Goal: Task Accomplishment & Management: Use online tool/utility

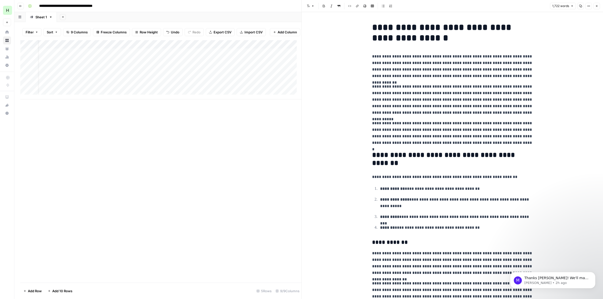
scroll to position [1443, 0]
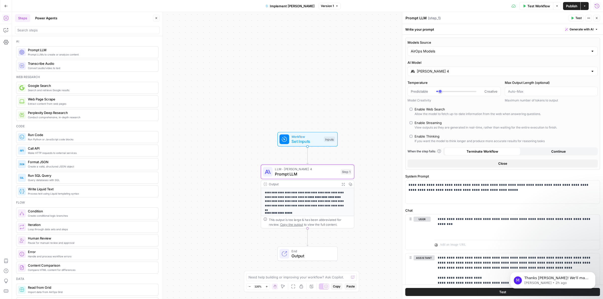
scroll to position [170, 0]
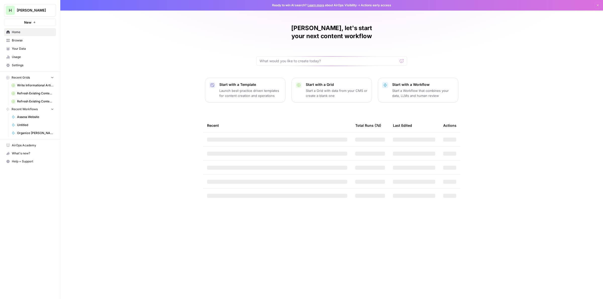
click at [392, 88] on p "Start a Workflow that combines your data, LLMs and human review" at bounding box center [423, 93] width 62 height 10
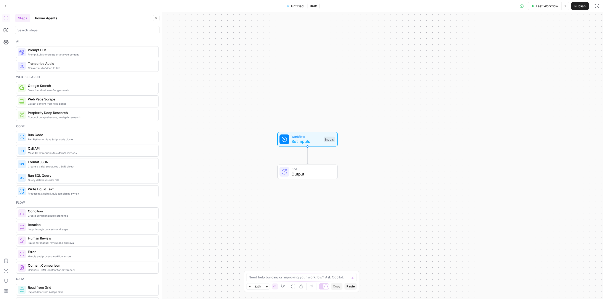
click at [49, 15] on button "Power Agents" at bounding box center [46, 18] width 28 height 8
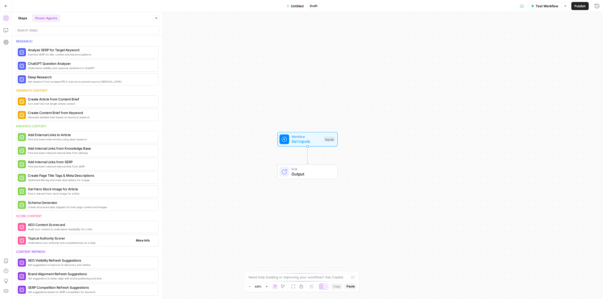
scroll to position [73, 0]
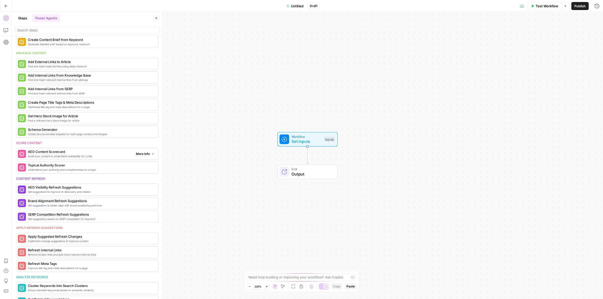
click at [138, 156] on span "More Info" at bounding box center [143, 154] width 14 height 5
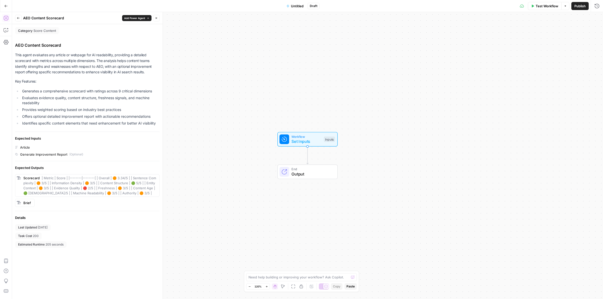
click at [135, 15] on button "Add Power Agent" at bounding box center [136, 18] width 29 height 6
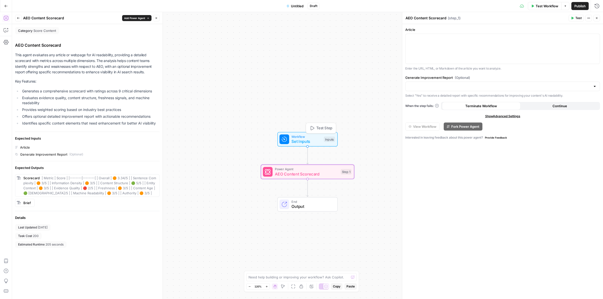
click at [311, 143] on span "Set Inputs" at bounding box center [306, 141] width 30 height 6
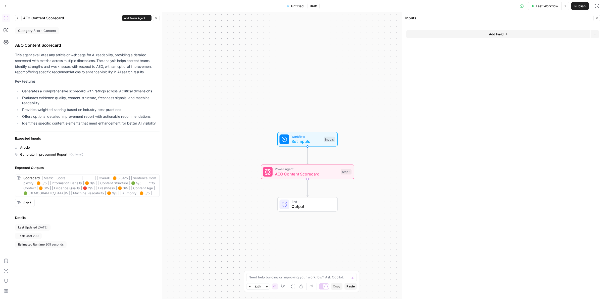
click at [507, 35] on icon "button" at bounding box center [506, 34] width 3 height 3
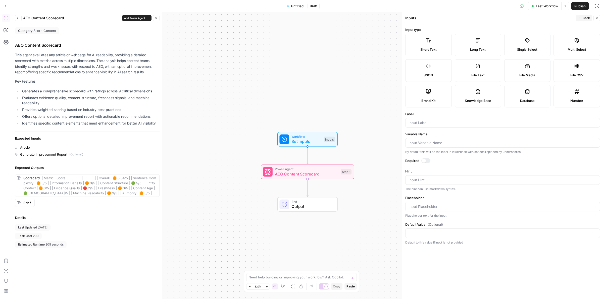
click at [477, 50] on span "Long Text" at bounding box center [478, 49] width 16 height 5
click at [437, 121] on input "Label" at bounding box center [502, 122] width 188 height 5
type input "Article"
click at [586, 20] on span "Back" at bounding box center [585, 18] width 7 height 5
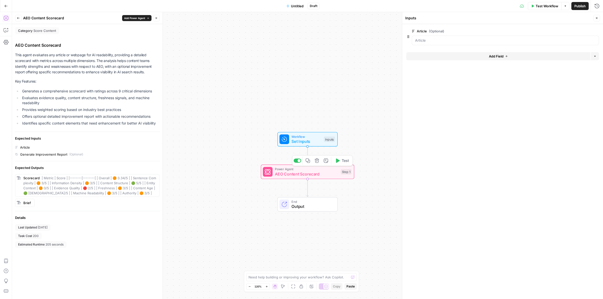
click at [320, 174] on span "AEO Content Scorecard" at bounding box center [306, 174] width 63 height 6
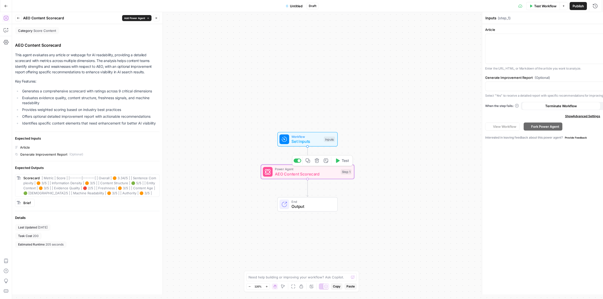
type textarea "AEO Content Scorecard"
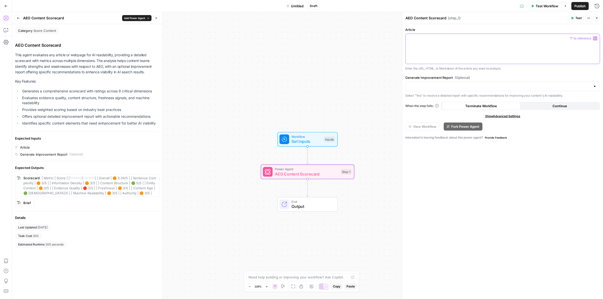
click at [424, 44] on div at bounding box center [502, 49] width 194 height 30
click at [456, 84] on input "Generate Improvement Report (Optional)" at bounding box center [499, 86] width 182 height 5
click at [485, 62] on div at bounding box center [502, 49] width 194 height 30
click at [475, 87] on input "Generate Improvement Report (Optional)" at bounding box center [499, 86] width 182 height 5
click at [435, 99] on span "Yes" at bounding box center [502, 98] width 184 height 5
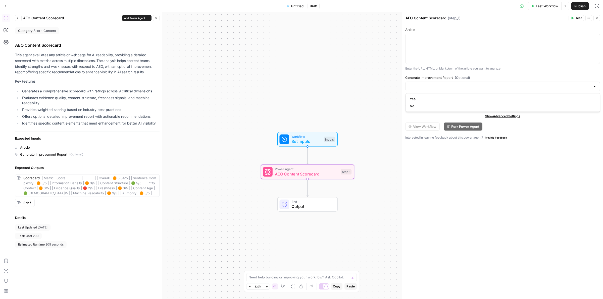
type input "Yes"
click at [298, 6] on span "Untitled" at bounding box center [297, 6] width 13 height 5
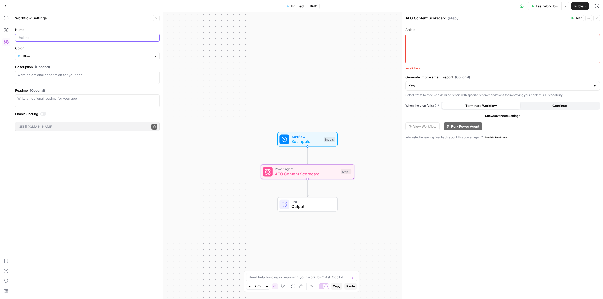
click at [53, 38] on input "Name" at bounding box center [87, 37] width 140 height 5
type input "Basic AEO Content Scorecard with Improvement Report"
click at [456, 46] on div at bounding box center [502, 49] width 194 height 30
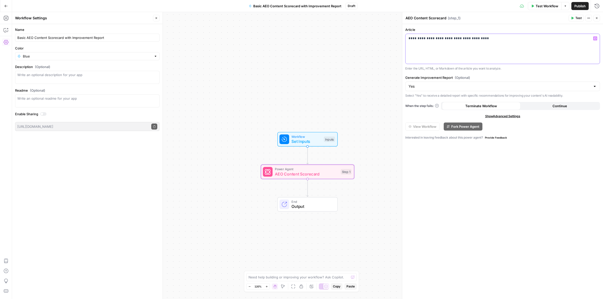
click at [479, 43] on div "**********" at bounding box center [502, 49] width 194 height 30
drag, startPoint x: 486, startPoint y: 39, endPoint x: 355, endPoint y: 30, distance: 131.6
click at [354, 30] on body "H Hasbrook New Home Browse Your Data Usage Settings Recent Grids Write Informat…" at bounding box center [301, 149] width 603 height 299
click at [425, 39] on p "**********" at bounding box center [502, 38] width 188 height 5
click at [435, 58] on p "**********" at bounding box center [502, 48] width 188 height 25
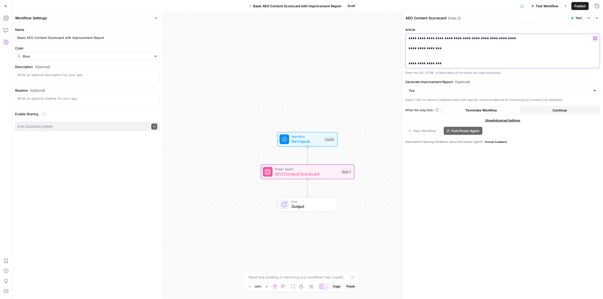
click at [413, 53] on p "**********" at bounding box center [502, 51] width 188 height 30
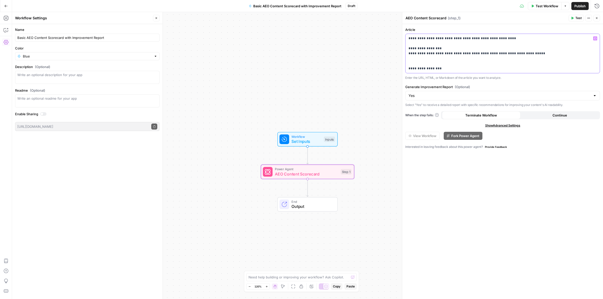
click at [431, 58] on p "**********" at bounding box center [502, 53] width 188 height 35
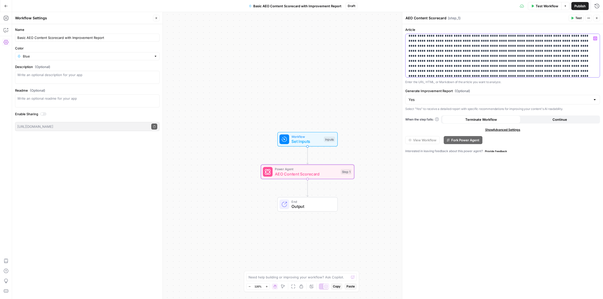
scroll to position [0, 0]
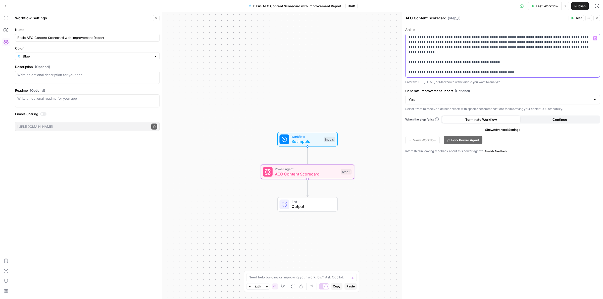
scroll to position [732, 0]
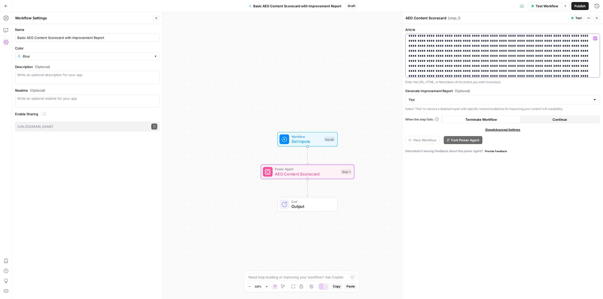
scroll to position [12303, 0]
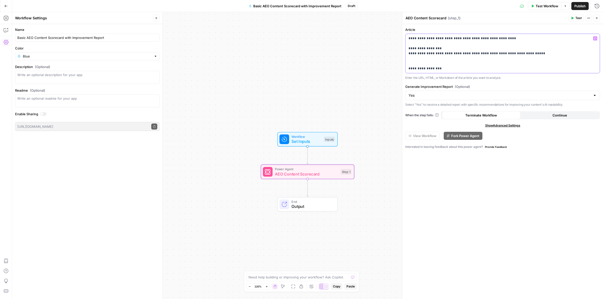
click at [420, 56] on p "**********" at bounding box center [502, 53] width 188 height 35
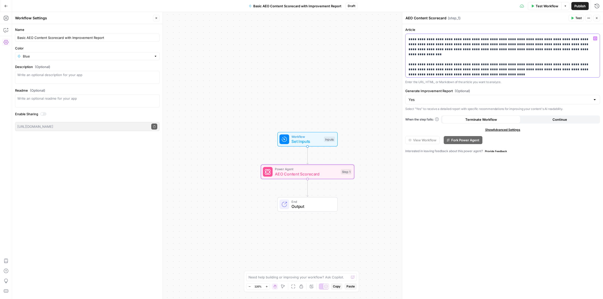
scroll to position [875, 0]
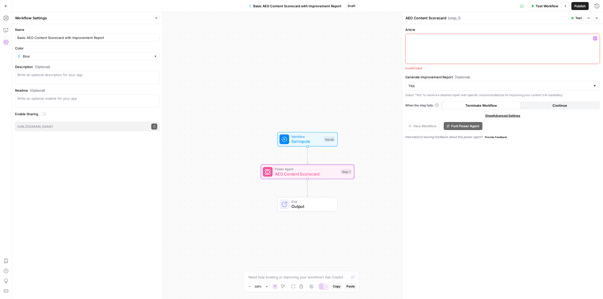
scroll to position [0, 0]
click at [322, 126] on span "Test Step" at bounding box center [324, 129] width 16 height 6
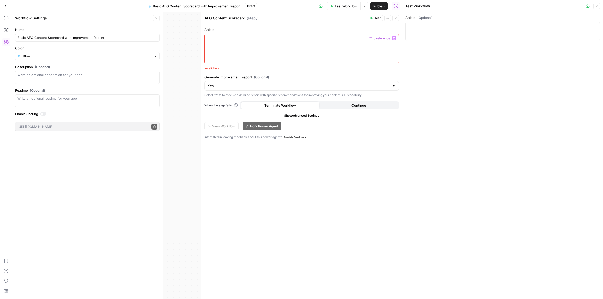
click at [315, 48] on div at bounding box center [301, 49] width 194 height 30
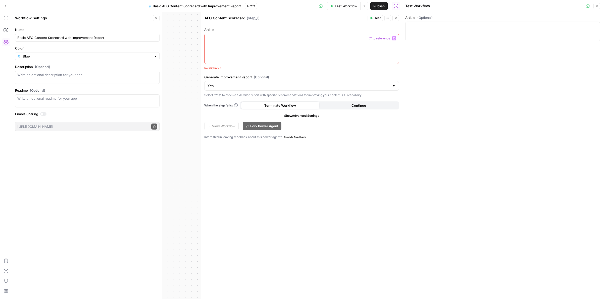
click at [395, 17] on icon "button" at bounding box center [395, 18] width 3 height 3
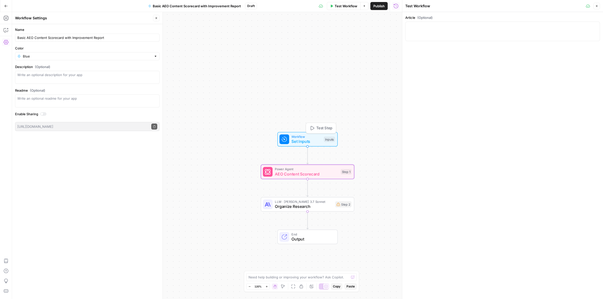
click at [307, 139] on span "Set Inputs" at bounding box center [306, 141] width 30 height 6
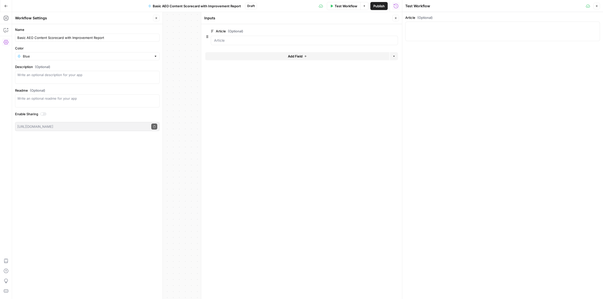
click at [395, 17] on icon "button" at bounding box center [395, 18] width 3 height 3
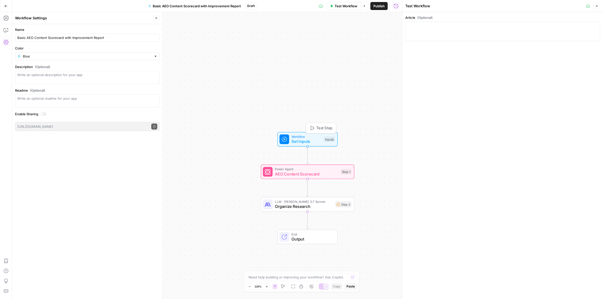
click at [324, 125] on button "Test Step" at bounding box center [320, 128] width 27 height 8
click at [437, 25] on textarea "Article (Optional)" at bounding box center [502, 26] width 188 height 5
paste textarea "**NOTE: Please Analyze and compare both of these articles** *Original Article* …"
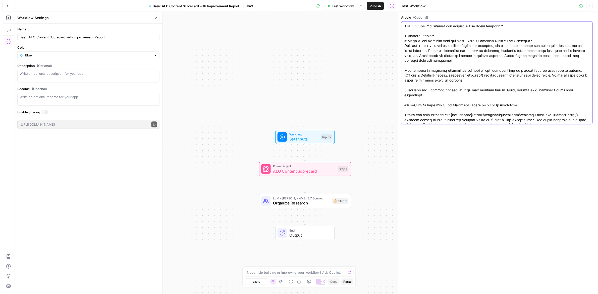
scroll to position [2667, 0]
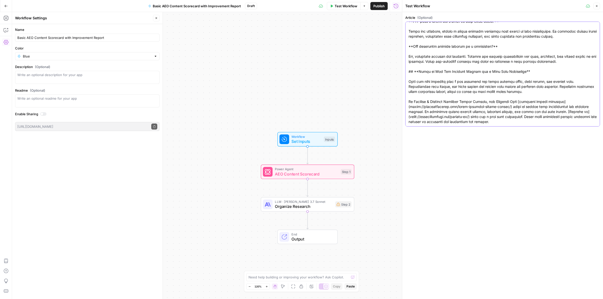
type textarea "**NOTE: Please Analyze and compare both of these articles** *Original Article* …"
click at [596, 5] on icon "button" at bounding box center [596, 6] width 3 height 3
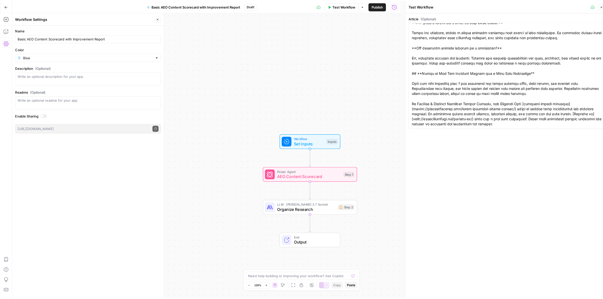
scroll to position [0, 0]
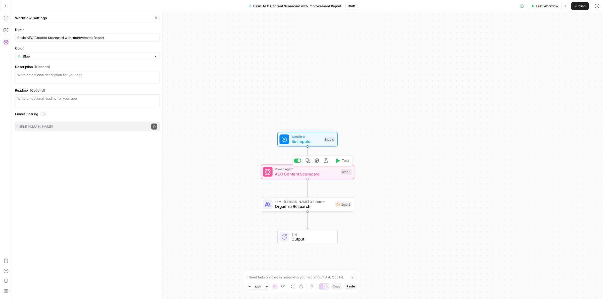
click at [294, 176] on span "AEO Content Scorecard" at bounding box center [306, 174] width 63 height 6
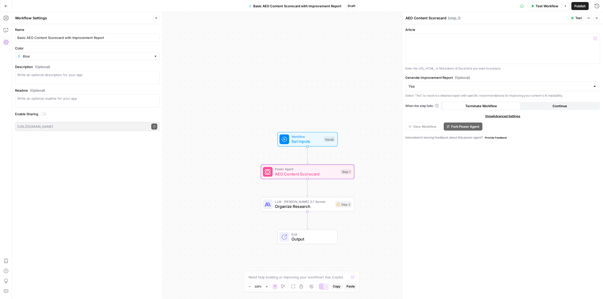
click at [445, 30] on label "Article" at bounding box center [502, 29] width 195 height 5
click at [435, 51] on div at bounding box center [502, 49] width 194 height 30
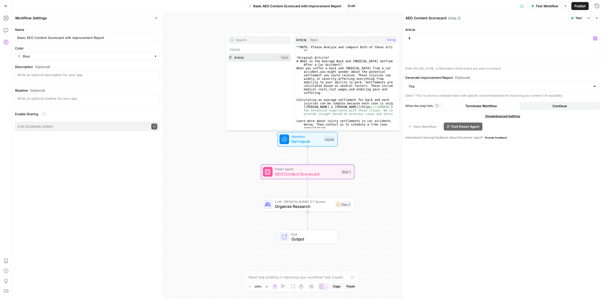
click at [234, 55] on button "Select variable Article" at bounding box center [259, 57] width 63 height 8
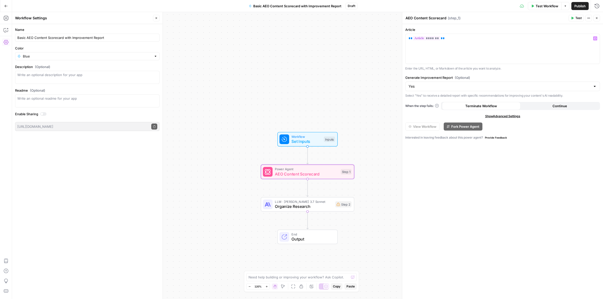
click at [579, 19] on span "Test" at bounding box center [578, 18] width 6 height 5
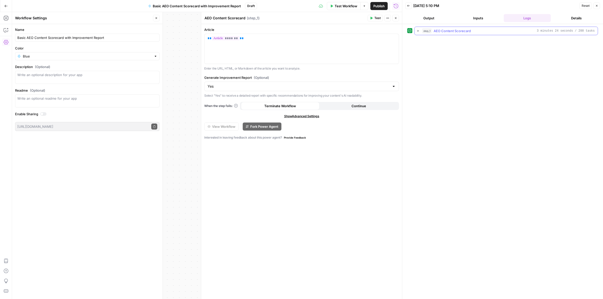
click at [419, 28] on button "step_1 AEO Content Scorecard 3 minutes 24 seconds / 200 tasks" at bounding box center [505, 31] width 183 height 8
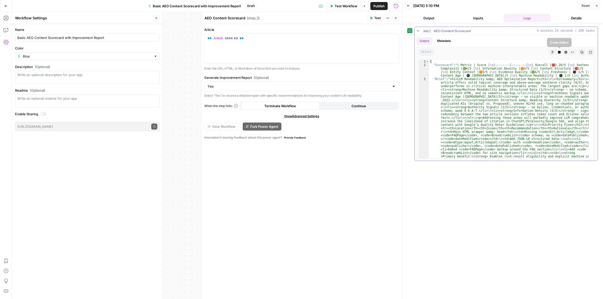
click at [553, 52] on icon "button" at bounding box center [552, 52] width 3 height 3
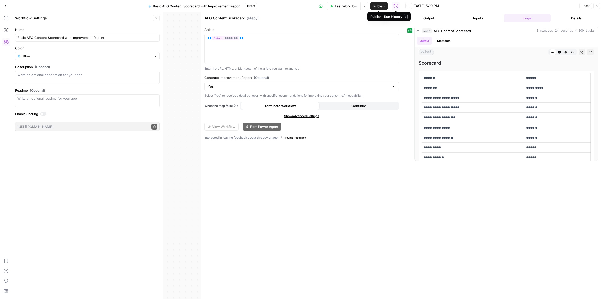
click at [380, 5] on span "Publish" at bounding box center [378, 6] width 11 height 5
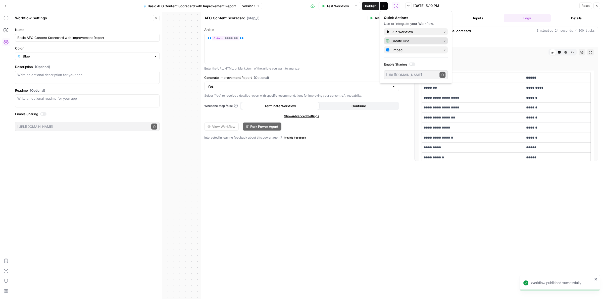
click at [392, 43] on button "Create Grid" at bounding box center [416, 40] width 64 height 7
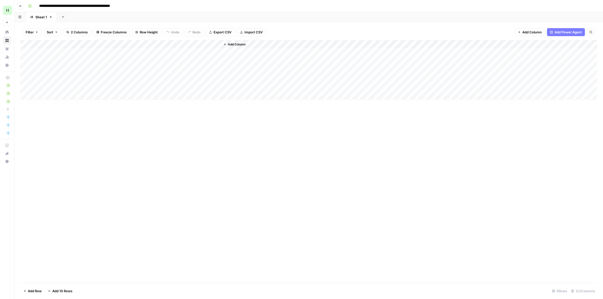
click at [41, 52] on div "Add Column" at bounding box center [308, 69] width 576 height 59
click at [45, 54] on textarea at bounding box center [78, 52] width 80 height 7
paste textarea "**********"
type textarea "**********"
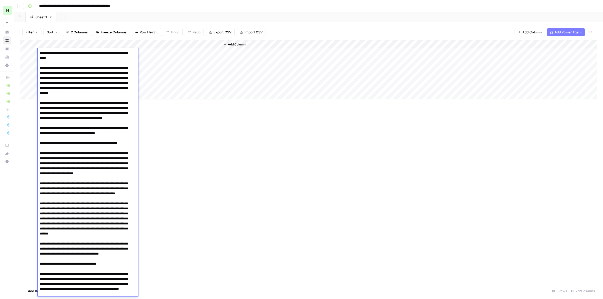
scroll to position [1175, 0]
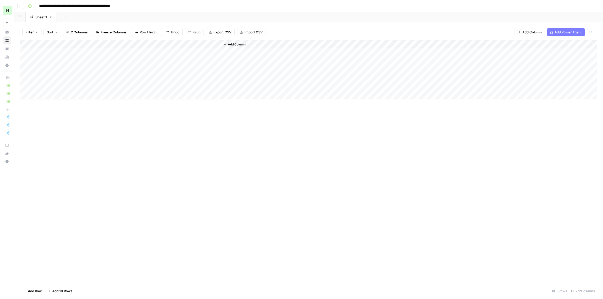
click at [50, 60] on div "Add Column" at bounding box center [308, 69] width 576 height 59
type textarea "**********"
click at [162, 52] on div "Add Column" at bounding box center [308, 69] width 576 height 59
click at [159, 63] on div "Add Column" at bounding box center [308, 69] width 576 height 59
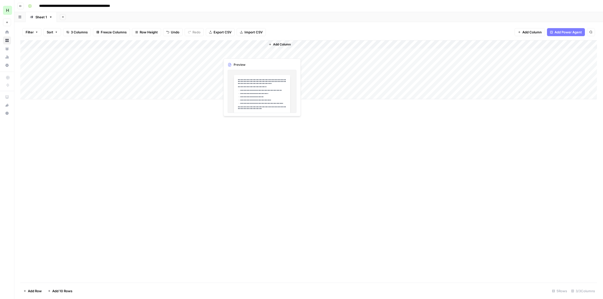
click at [260, 50] on div "Add Column" at bounding box center [308, 69] width 576 height 59
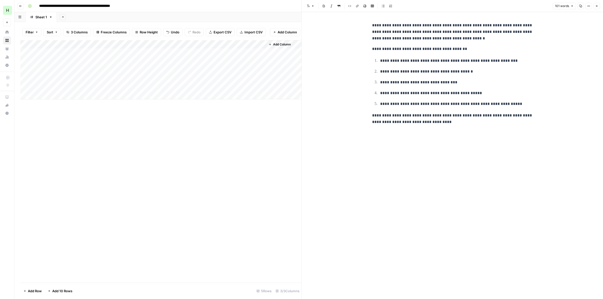
click at [594, 5] on button "Close" at bounding box center [596, 6] width 7 height 7
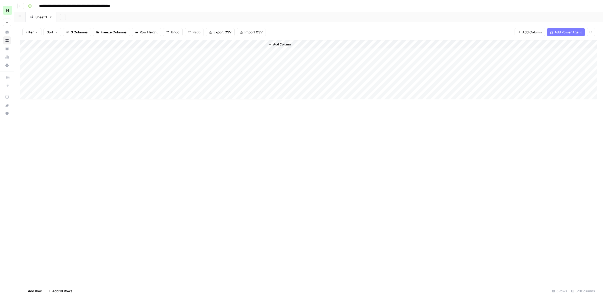
click at [209, 43] on div "Add Column" at bounding box center [308, 69] width 576 height 59
click at [133, 92] on span "Edit Workflow" at bounding box center [142, 93] width 44 height 5
click at [215, 51] on div "Add Column" at bounding box center [308, 69] width 576 height 59
click at [215, 60] on div "Add Column" at bounding box center [308, 69] width 576 height 59
click at [216, 62] on div "Add Column" at bounding box center [308, 69] width 576 height 59
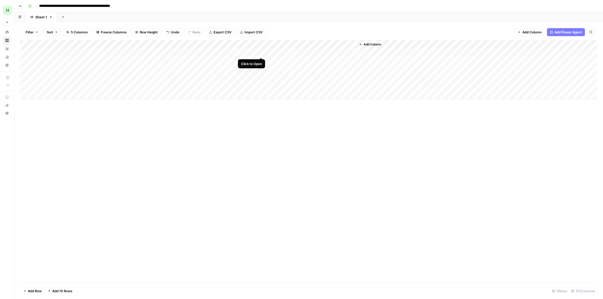
click at [261, 52] on div "Add Column" at bounding box center [308, 69] width 576 height 59
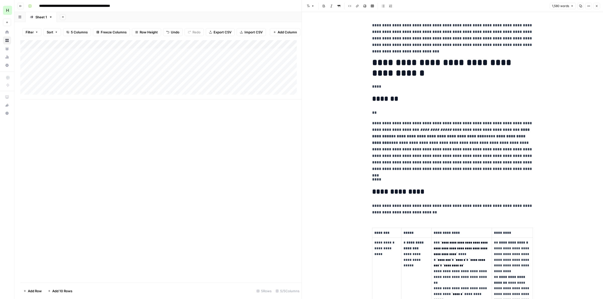
click at [260, 49] on div "Add Column" at bounding box center [160, 69] width 281 height 59
click at [287, 86] on span "HTML" at bounding box center [294, 88] width 24 height 5
click at [596, 7] on icon "button" at bounding box center [596, 6] width 3 height 3
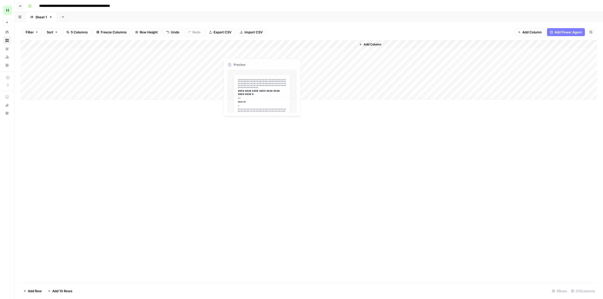
click at [257, 52] on div "Add Column" at bounding box center [308, 69] width 576 height 59
click at [260, 52] on div "Add Column" at bounding box center [308, 69] width 576 height 59
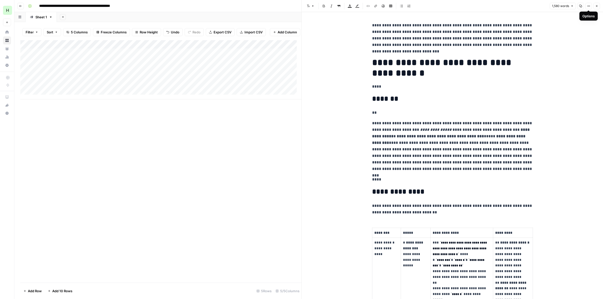
click at [597, 5] on icon "button" at bounding box center [596, 6] width 3 height 3
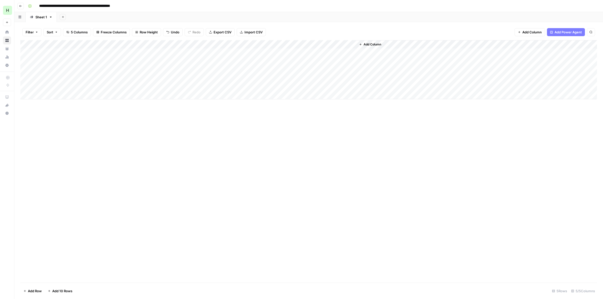
click at [263, 45] on div "Add Column" at bounding box center [308, 69] width 576 height 59
click at [298, 71] on span "Text" at bounding box center [294, 69] width 24 height 5
click at [259, 52] on div "Add Column" at bounding box center [308, 69] width 576 height 59
click at [262, 52] on div "Add Column" at bounding box center [308, 69] width 576 height 59
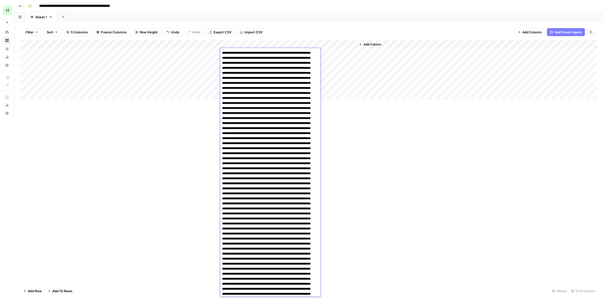
scroll to position [1080, 0]
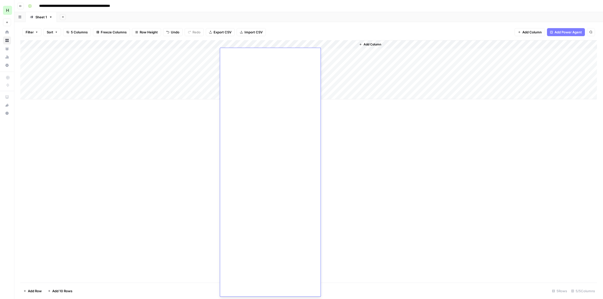
click at [261, 43] on div "Add Column" at bounding box center [308, 69] width 576 height 59
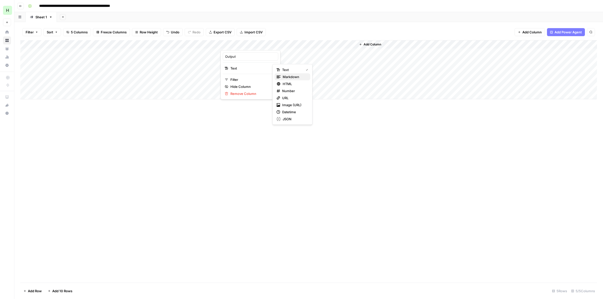
click at [284, 78] on span "Markdown" at bounding box center [294, 76] width 24 height 5
click at [262, 54] on div "Add Column" at bounding box center [308, 69] width 576 height 59
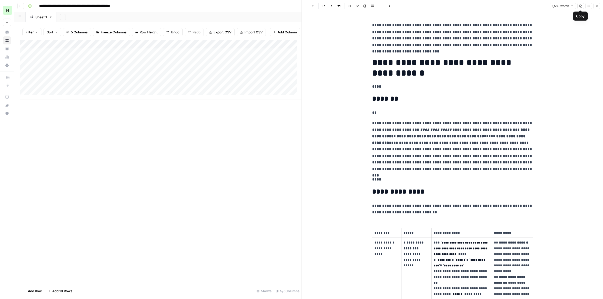
click at [580, 7] on icon "button" at bounding box center [580, 6] width 3 height 3
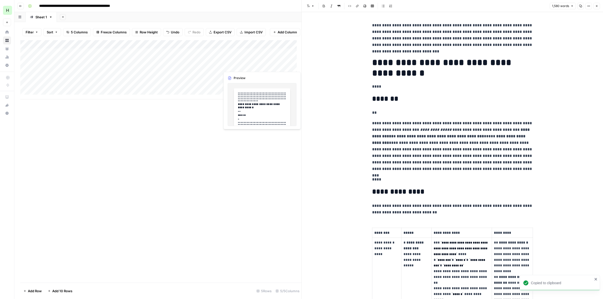
click at [240, 64] on div "Add Column" at bounding box center [160, 69] width 281 height 59
click at [600, 5] on header "Font style Bold Italic Block quote Code block Link Image Insert Table Bulleted …" at bounding box center [452, 6] width 301 height 12
click at [597, 6] on icon "button" at bounding box center [596, 6] width 3 height 3
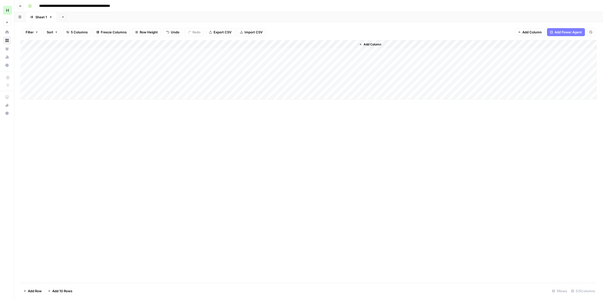
click at [261, 59] on div "Add Column" at bounding box center [308, 69] width 576 height 59
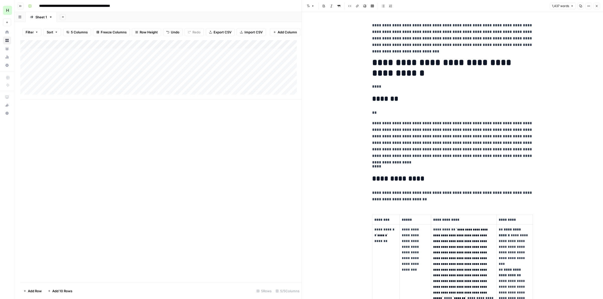
click at [579, 7] on icon "button" at bounding box center [580, 6] width 3 height 3
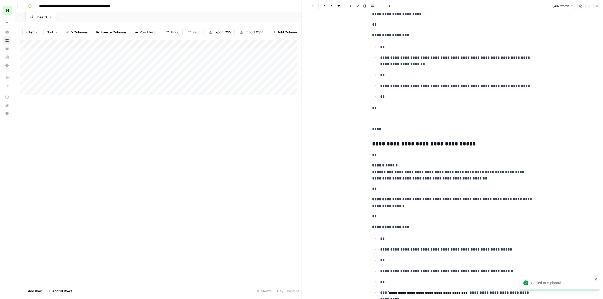
scroll to position [2343, 0]
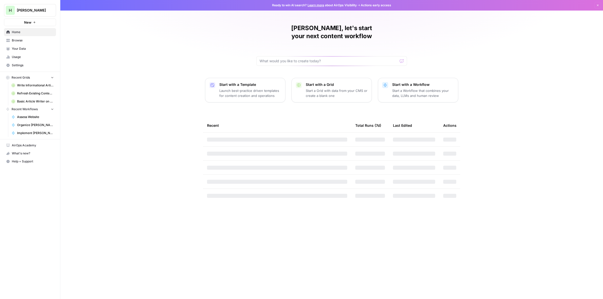
click at [16, 65] on span "Settings" at bounding box center [33, 65] width 42 height 5
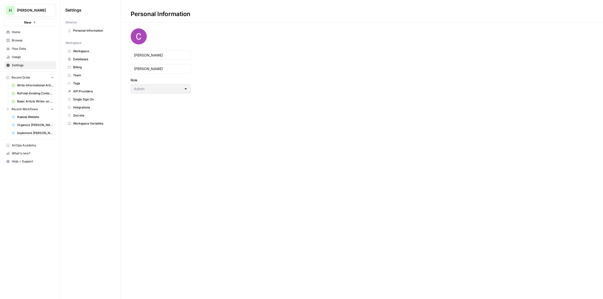
click at [81, 71] on link "Billing" at bounding box center [90, 67] width 50 height 8
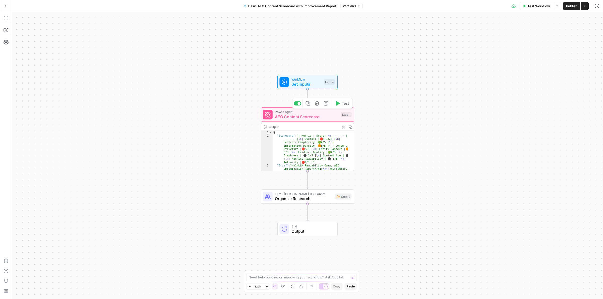
click at [295, 120] on span "AEO Content Scorecard" at bounding box center [306, 117] width 63 height 6
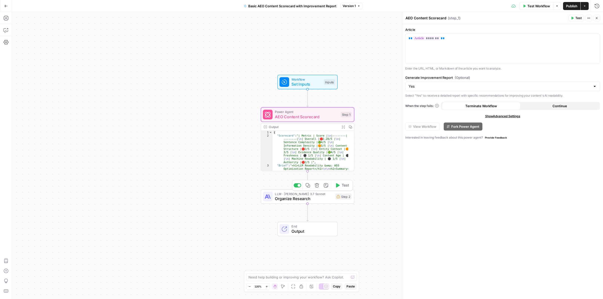
click at [281, 196] on span "Organize Research" at bounding box center [304, 199] width 58 height 6
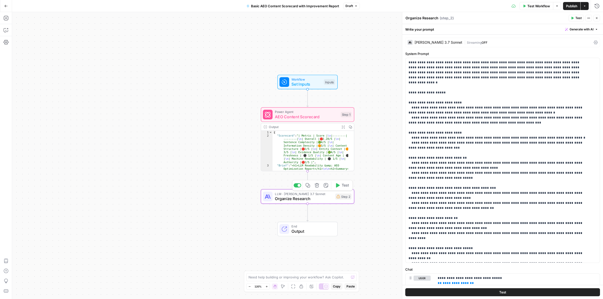
click at [315, 184] on icon "button" at bounding box center [316, 185] width 5 height 5
click at [293, 64] on span "Delete Step" at bounding box center [288, 64] width 20 height 5
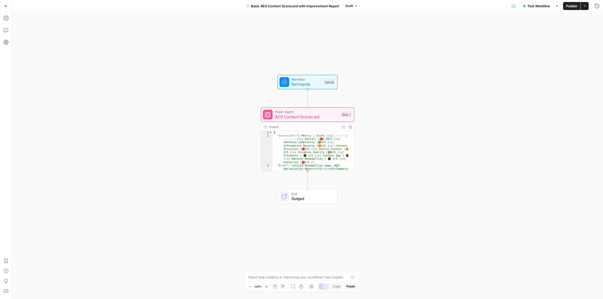
click at [568, 5] on span "Publish" at bounding box center [571, 6] width 11 height 5
